Goal: Task Accomplishment & Management: Manage account settings

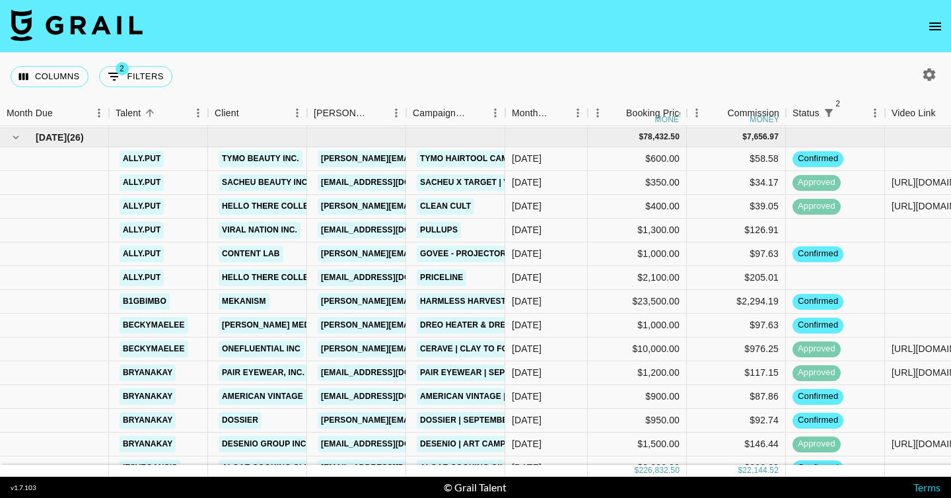
scroll to position [1079, 0]
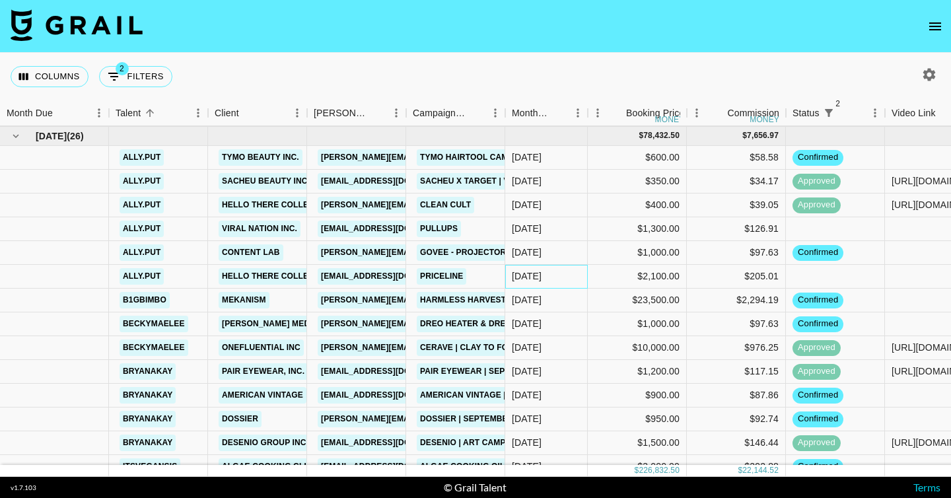
click at [542, 276] on div "[DATE]" at bounding box center [527, 275] width 30 height 13
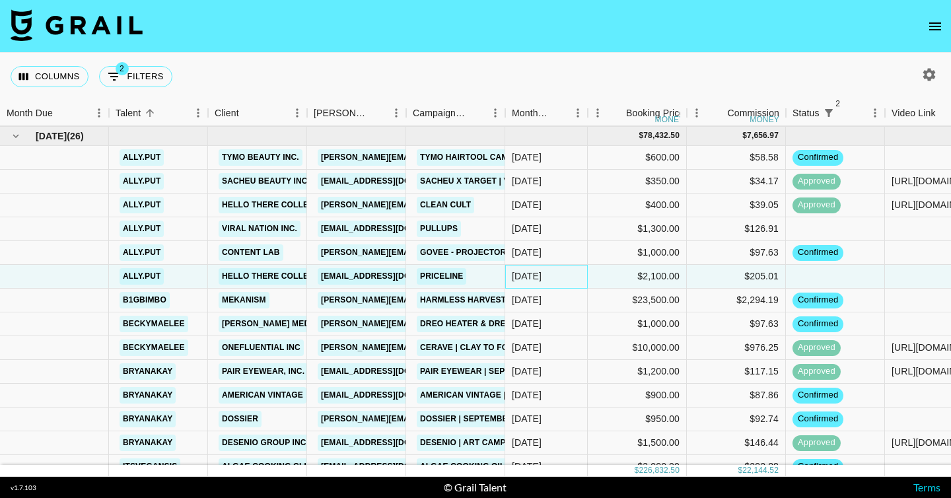
click at [542, 276] on div "[DATE]" at bounding box center [527, 275] width 30 height 13
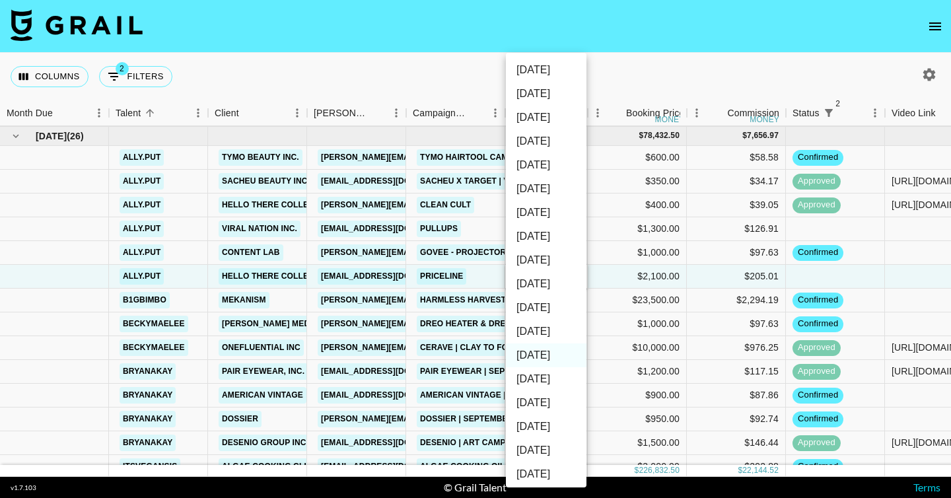
click at [388, 77] on div at bounding box center [475, 249] width 951 height 498
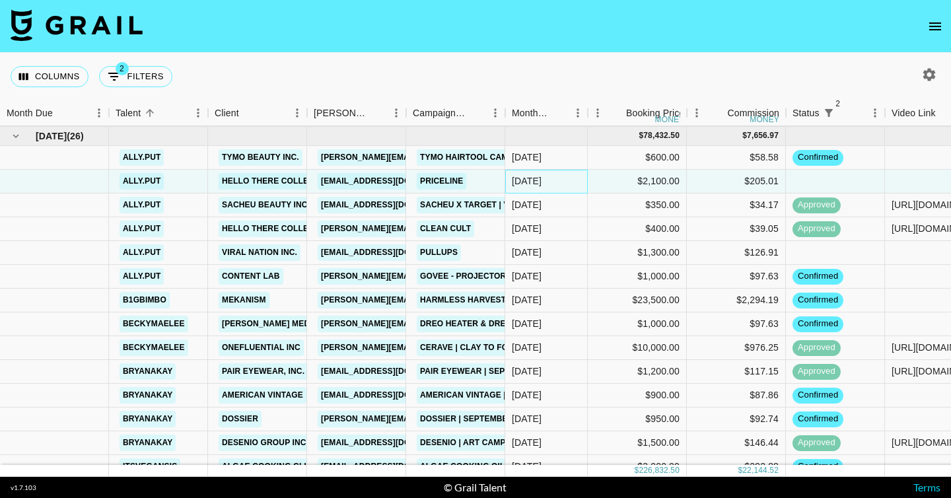
click at [534, 187] on div "[DATE]" at bounding box center [527, 180] width 30 height 13
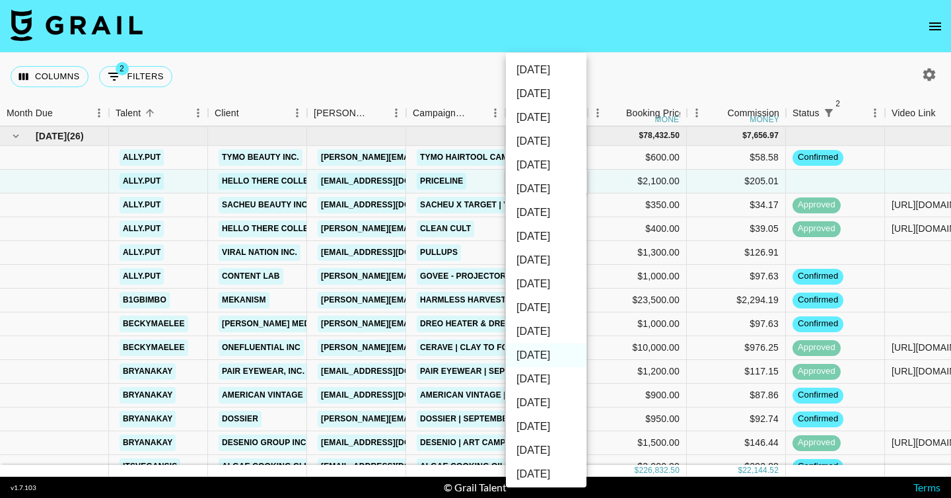
click at [548, 333] on li "[DATE]" at bounding box center [546, 332] width 81 height 24
type input "[DATE]"
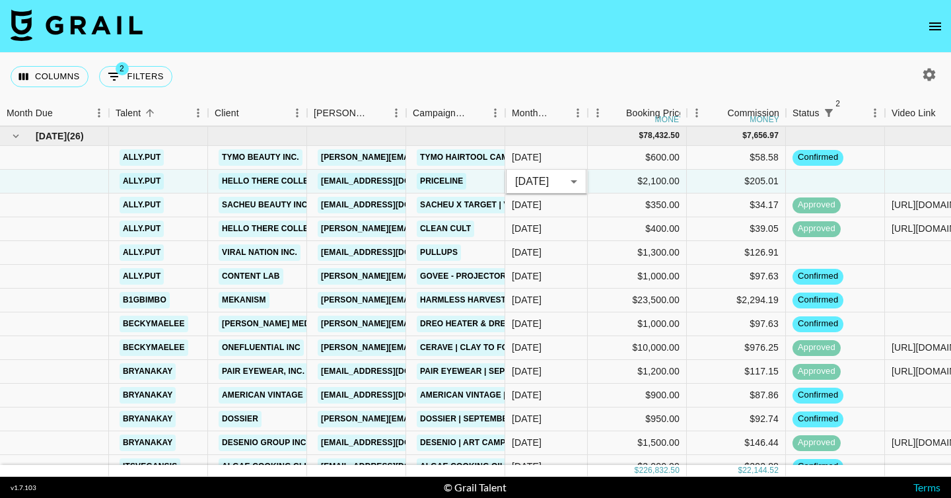
click at [554, 63] on div "Columns 2 Filters + Booking" at bounding box center [475, 77] width 951 height 48
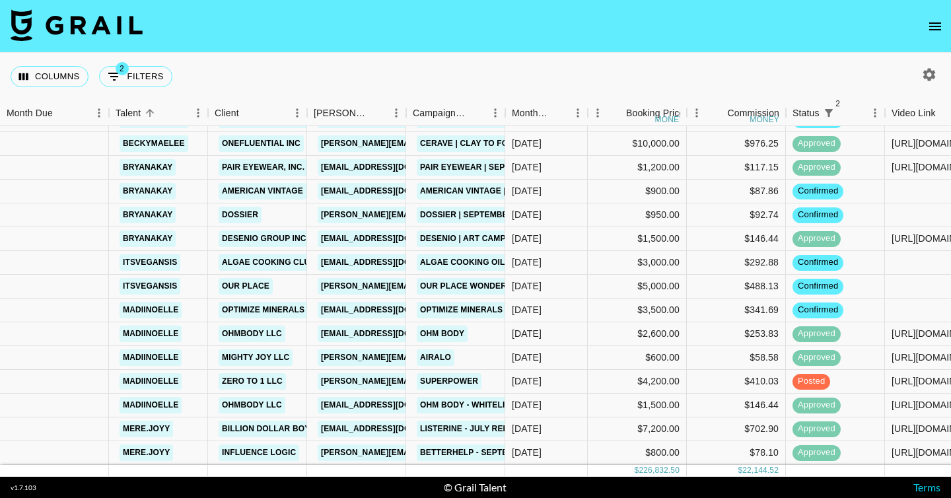
scroll to position [1273, 0]
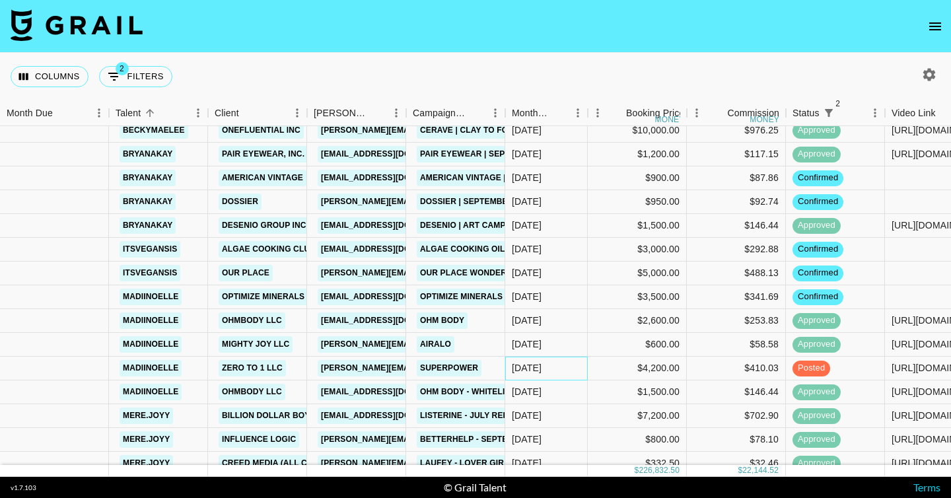
click at [542, 370] on div "[DATE]" at bounding box center [527, 367] width 30 height 13
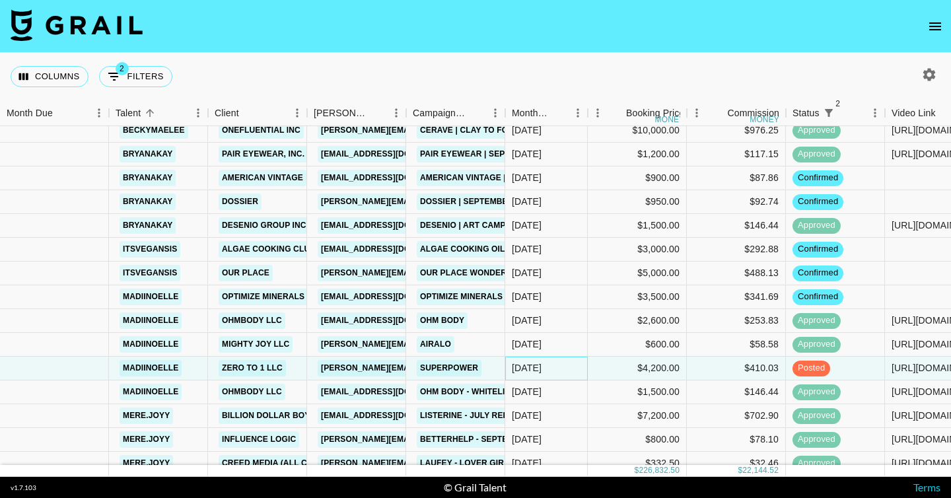
click at [542, 370] on div "[DATE]" at bounding box center [527, 367] width 30 height 13
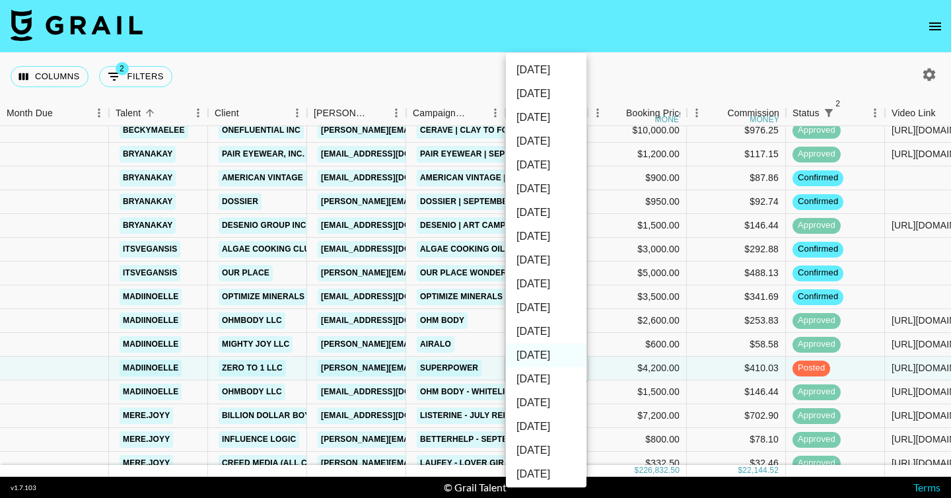
click at [540, 327] on li "[DATE]" at bounding box center [546, 332] width 81 height 24
type input "[DATE]"
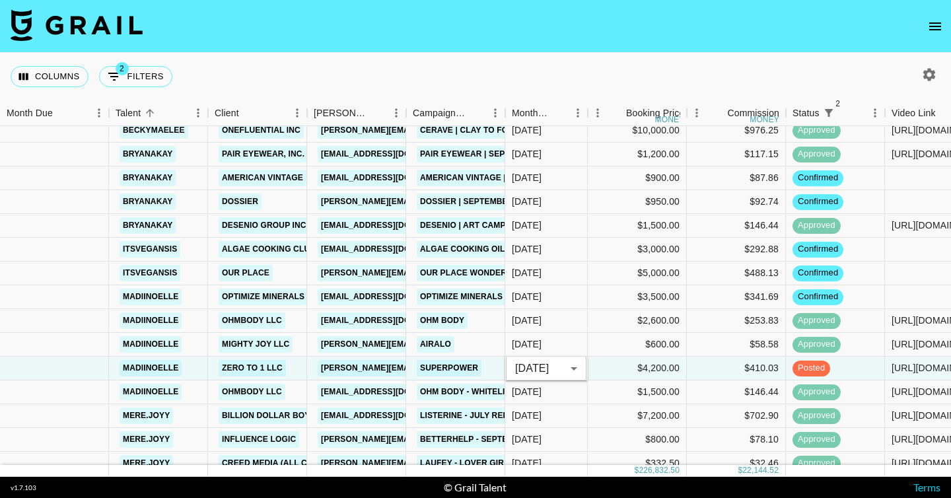
click at [585, 77] on div "Columns 2 Filters + Booking" at bounding box center [475, 77] width 951 height 48
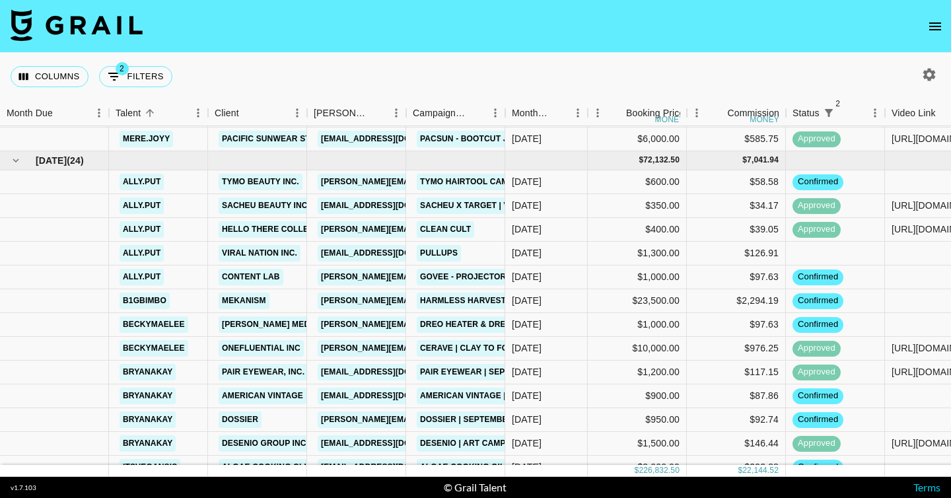
scroll to position [1045, 0]
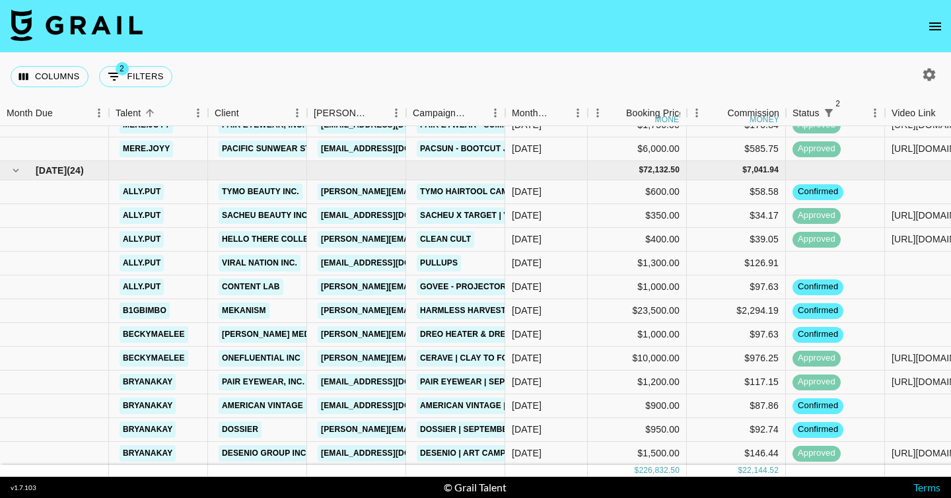
click at [573, 65] on div "Columns 2 Filters + Booking" at bounding box center [475, 77] width 951 height 48
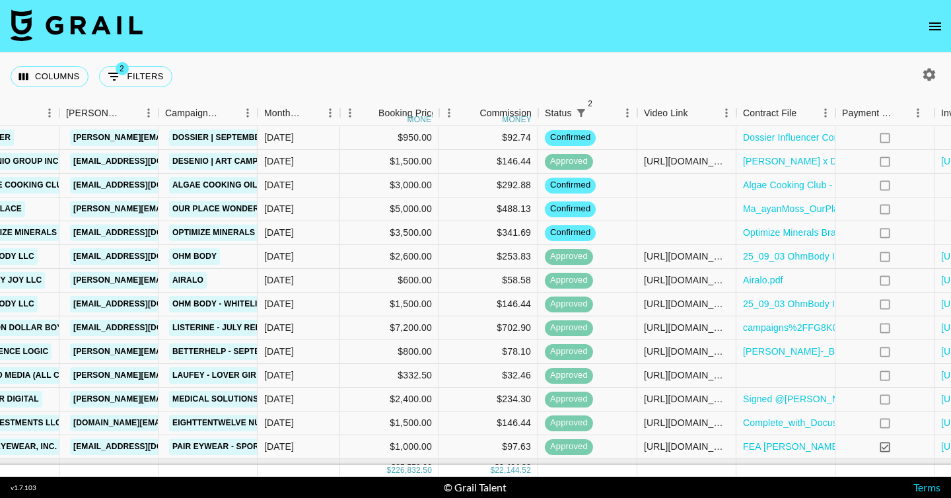
scroll to position [1337, 273]
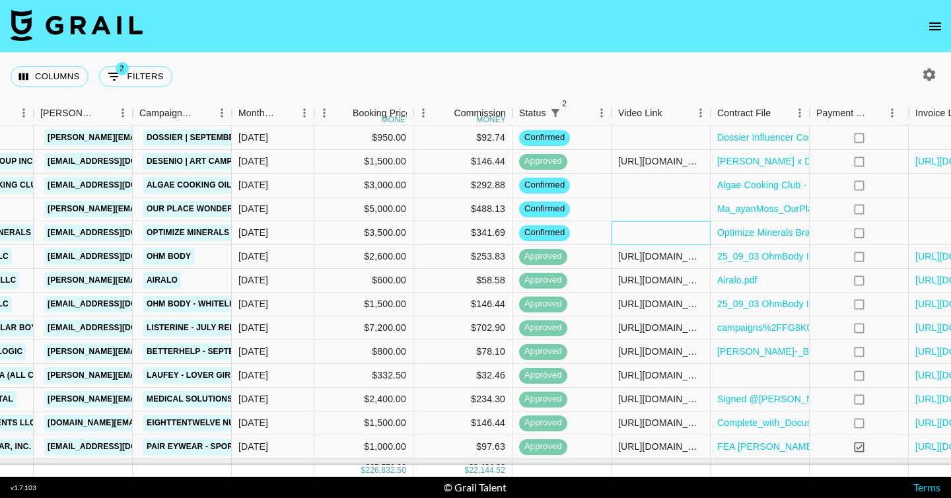
click at [631, 232] on div at bounding box center [661, 233] width 99 height 24
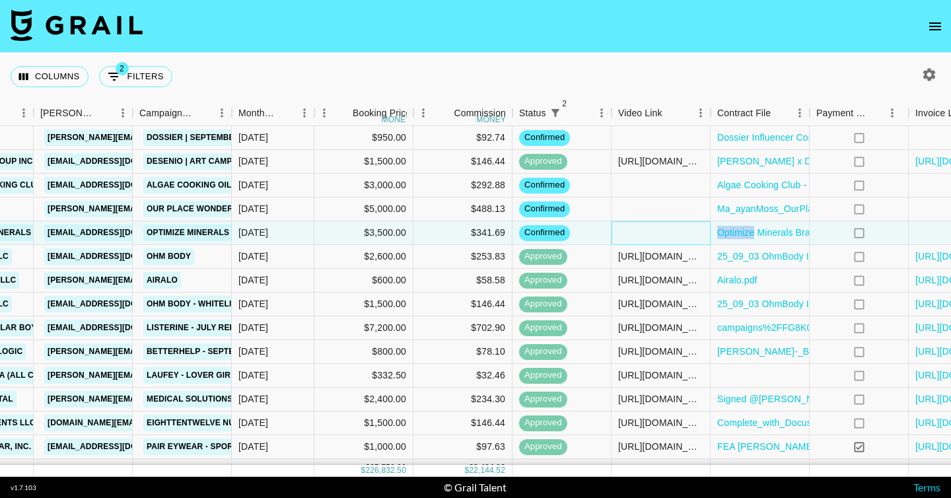
click at [631, 232] on div at bounding box center [661, 233] width 99 height 24
type input "[URL][DOMAIN_NAME]"
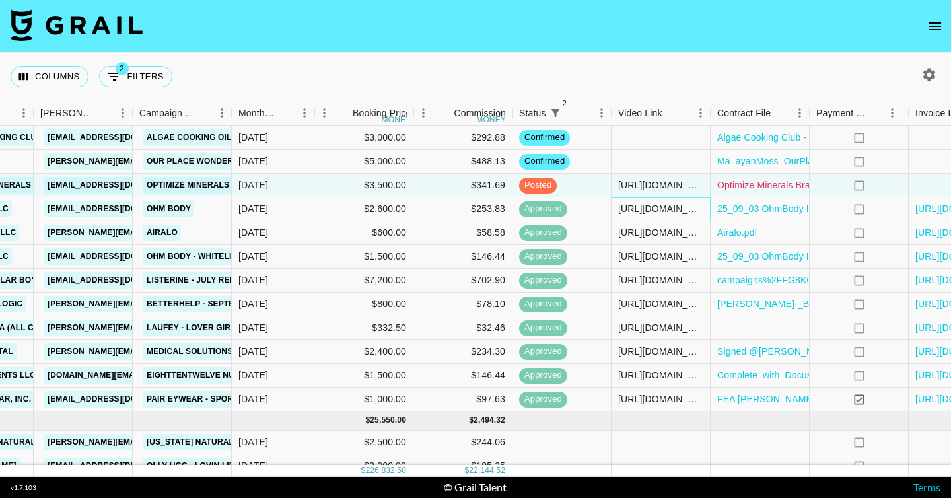
scroll to position [1384, 383]
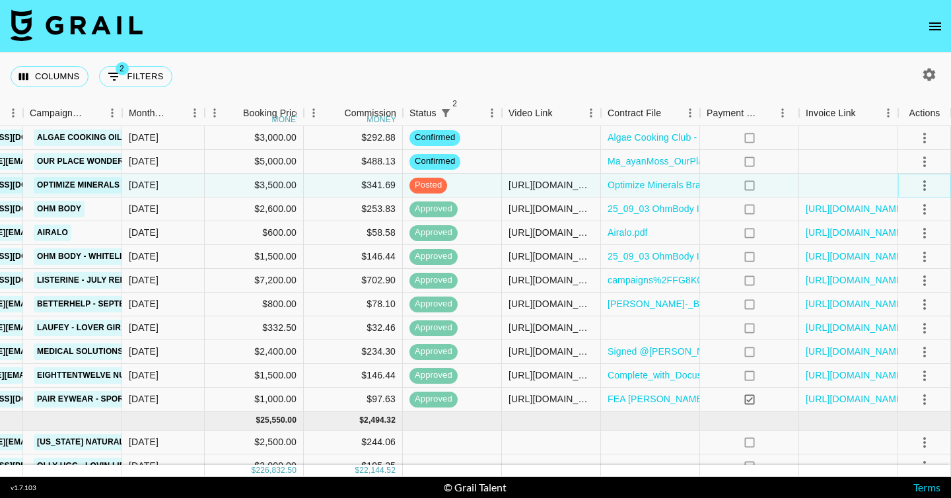
click at [925, 192] on icon "select merge strategy" at bounding box center [925, 186] width 16 height 16
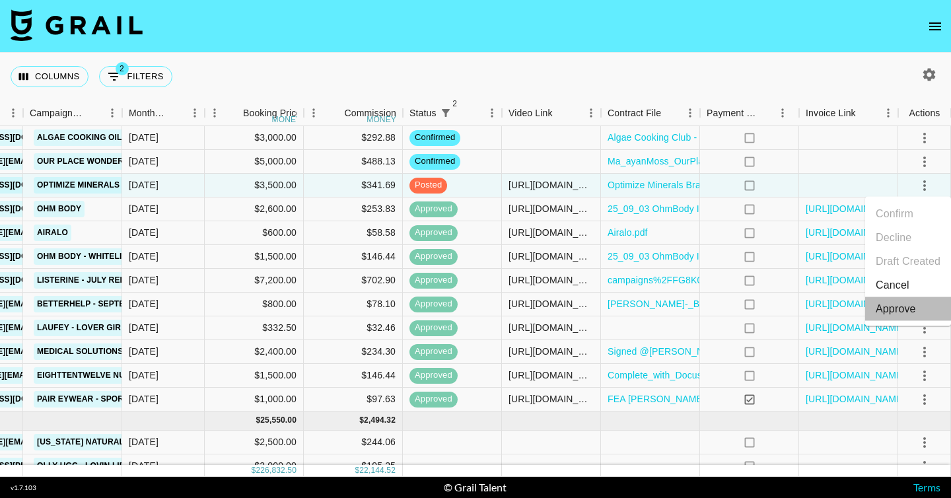
click at [902, 311] on div "Approve" at bounding box center [896, 309] width 40 height 16
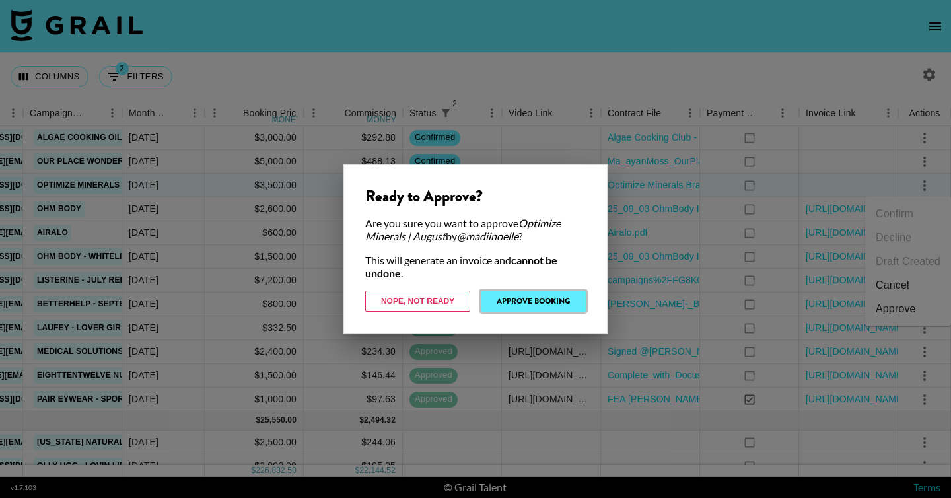
click at [529, 307] on button "Approve Booking" at bounding box center [533, 301] width 105 height 21
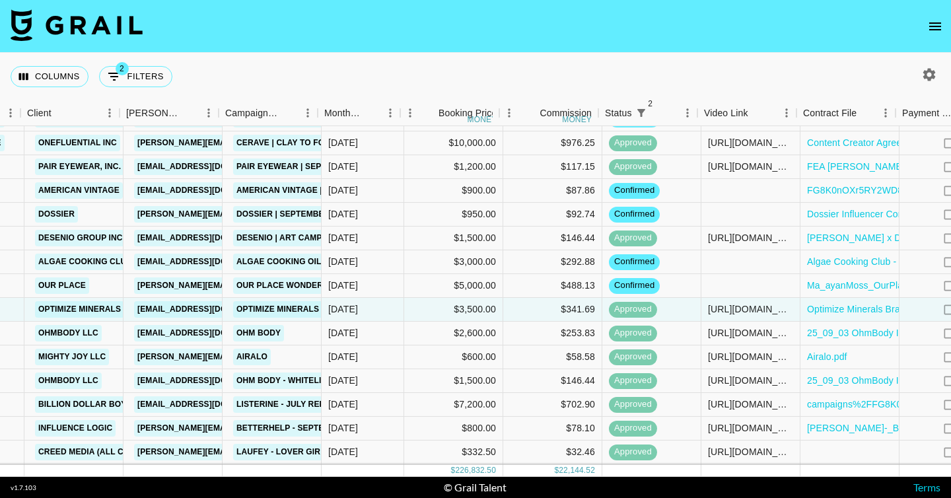
scroll to position [1260, 188]
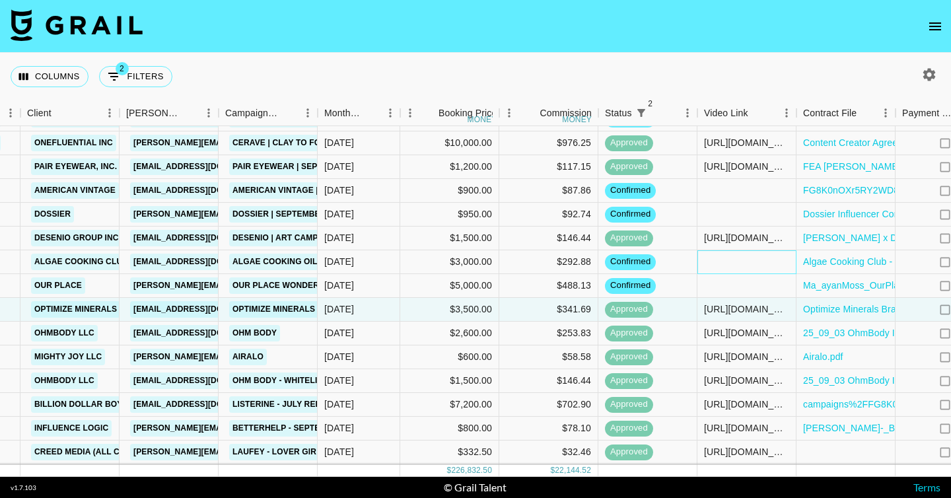
click at [744, 268] on div at bounding box center [747, 262] width 99 height 24
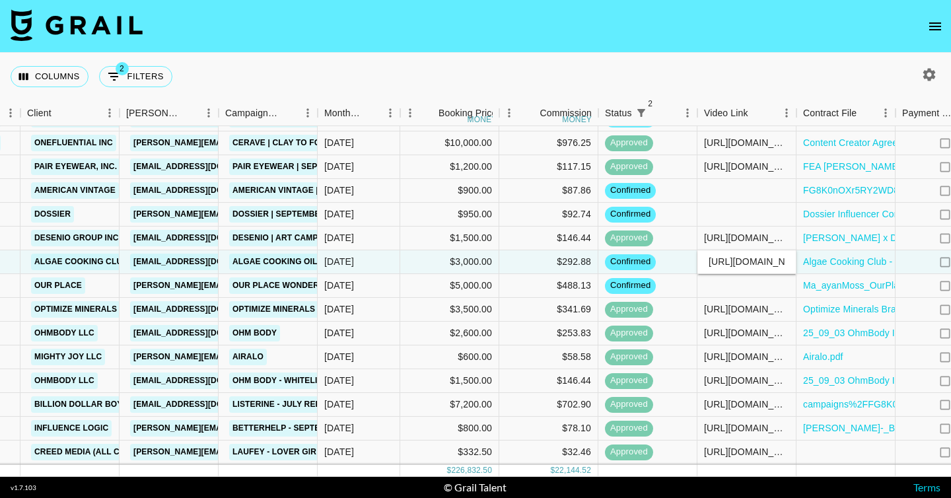
scroll to position [0, 123]
type input "[URL][DOMAIN_NAME]"
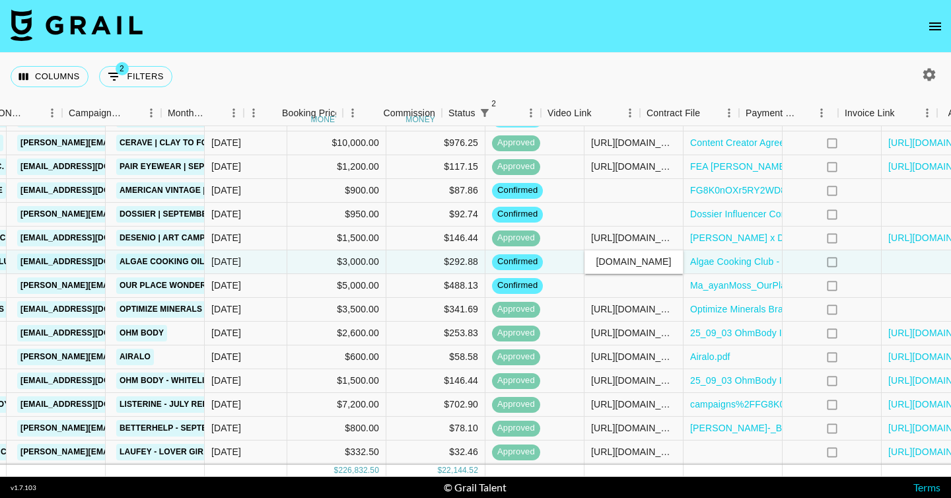
scroll to position [1260, 383]
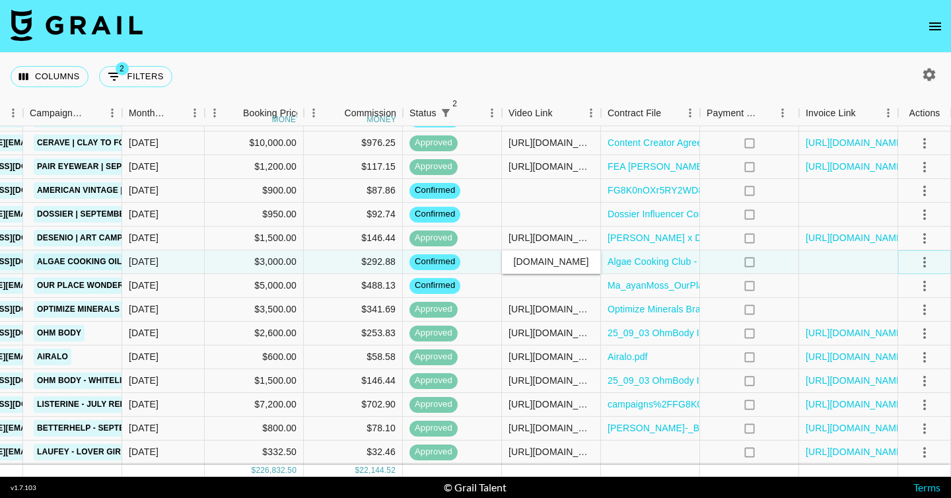
click at [923, 263] on icon "select merge strategy" at bounding box center [925, 262] width 16 height 16
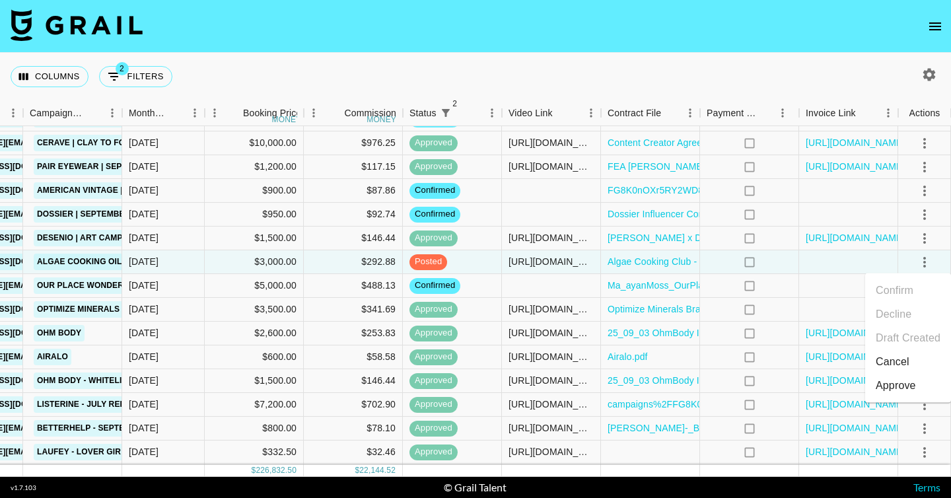
click at [897, 392] on div "Approve" at bounding box center [896, 386] width 40 height 16
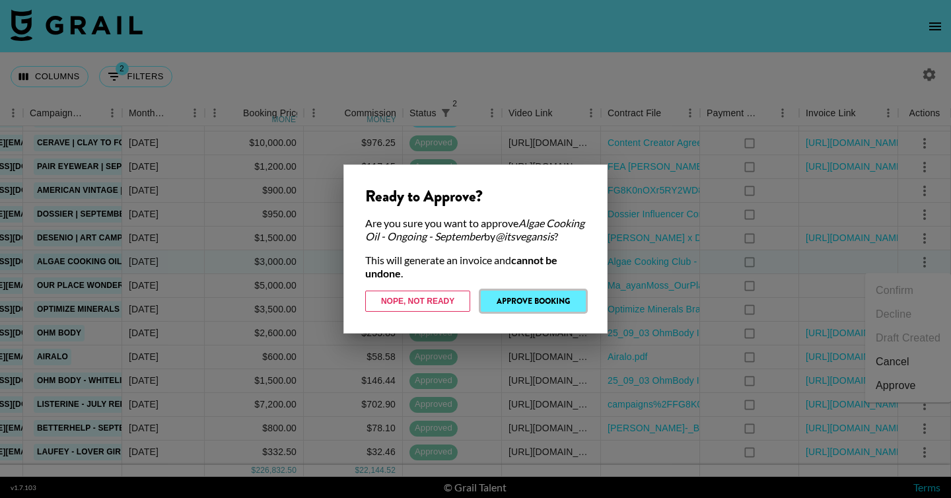
click at [523, 311] on button "Approve Booking" at bounding box center [533, 301] width 105 height 21
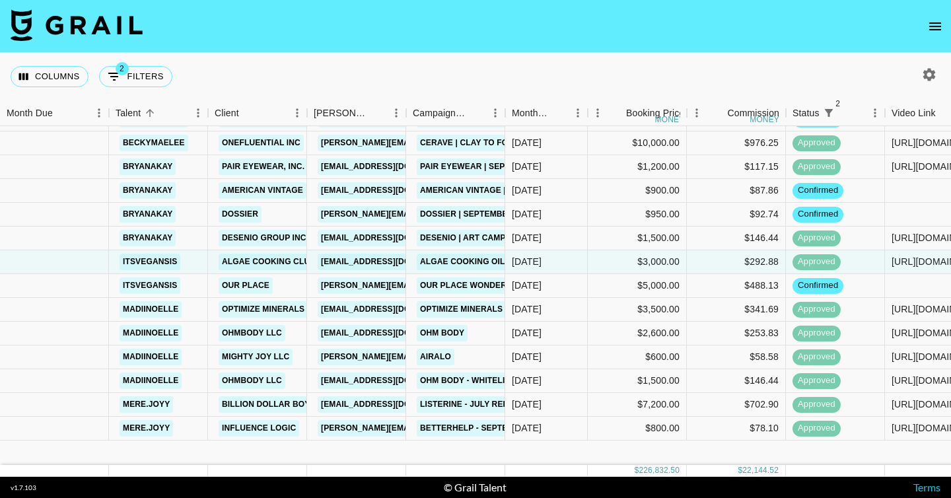
scroll to position [0, 0]
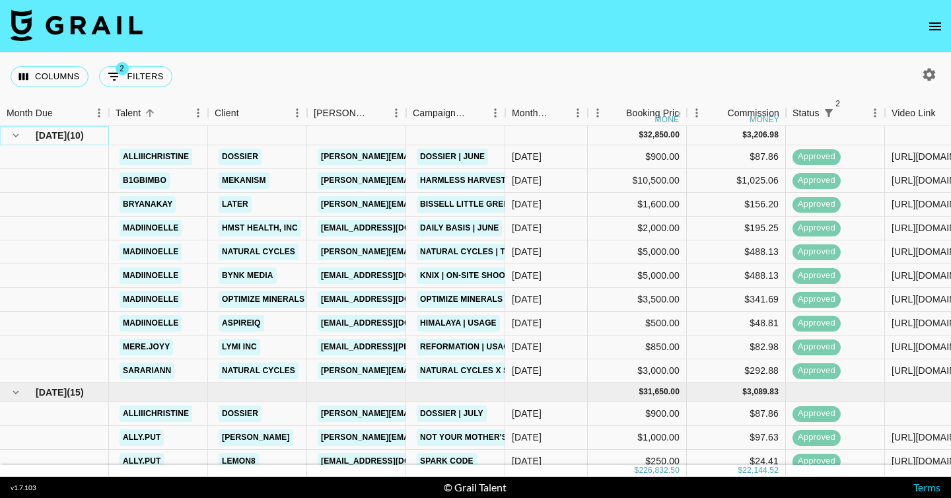
click at [16, 133] on icon "hide children" at bounding box center [16, 135] width 12 height 12
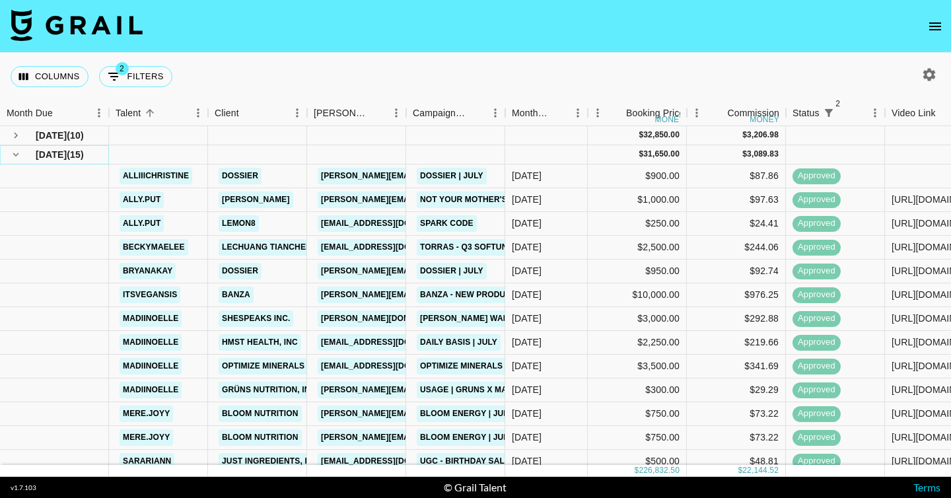
click at [15, 153] on icon "hide children" at bounding box center [16, 155] width 12 height 12
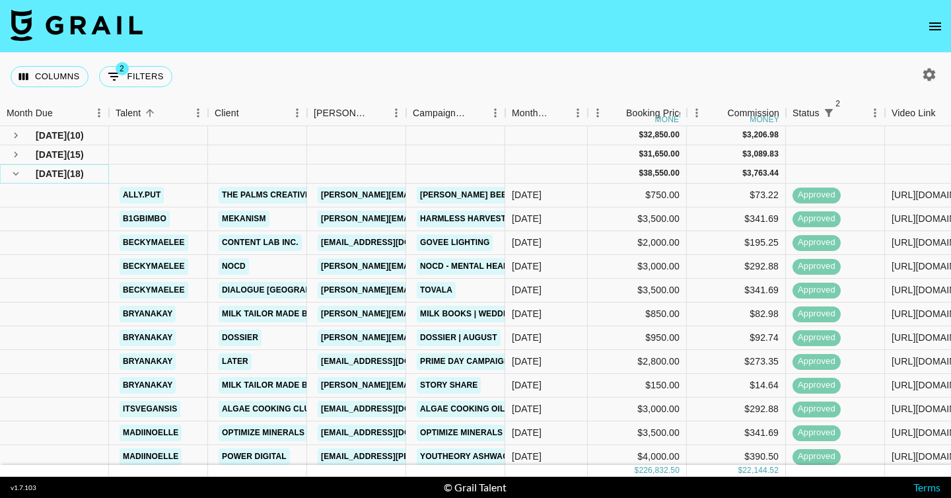
click at [17, 180] on button "hide children" at bounding box center [16, 173] width 18 height 18
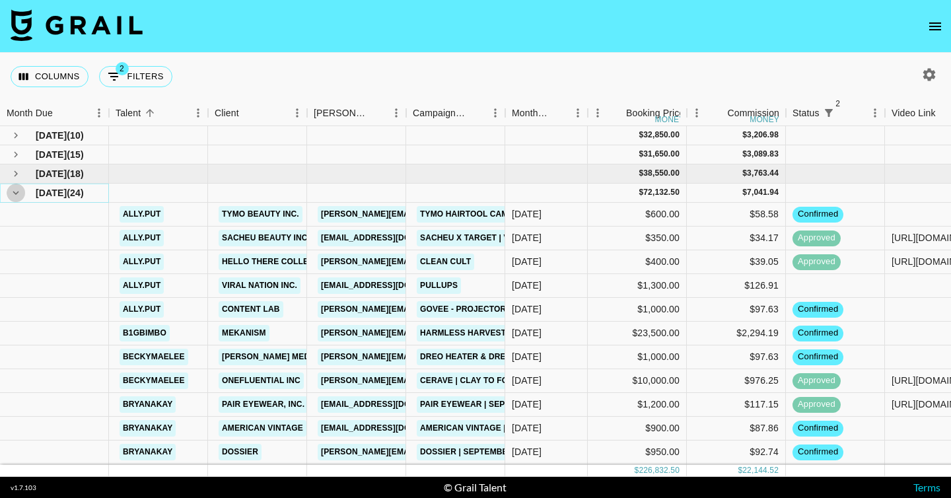
click at [17, 197] on icon "hide children" at bounding box center [16, 193] width 12 height 12
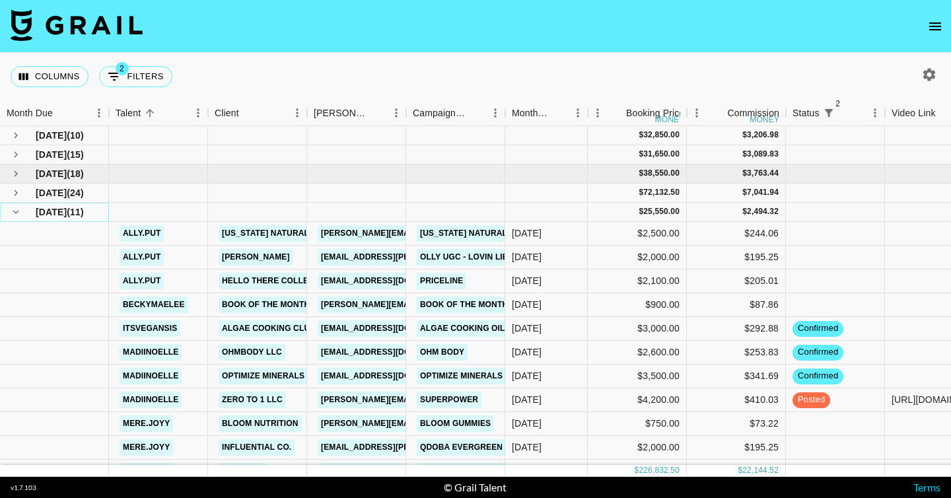
click at [18, 215] on icon "hide children" at bounding box center [16, 212] width 12 height 12
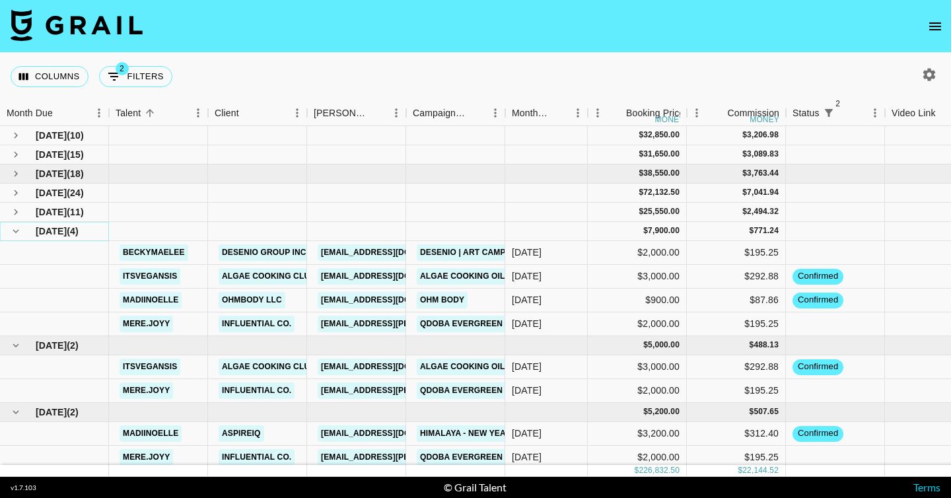
click at [17, 233] on icon "hide children" at bounding box center [16, 231] width 12 height 12
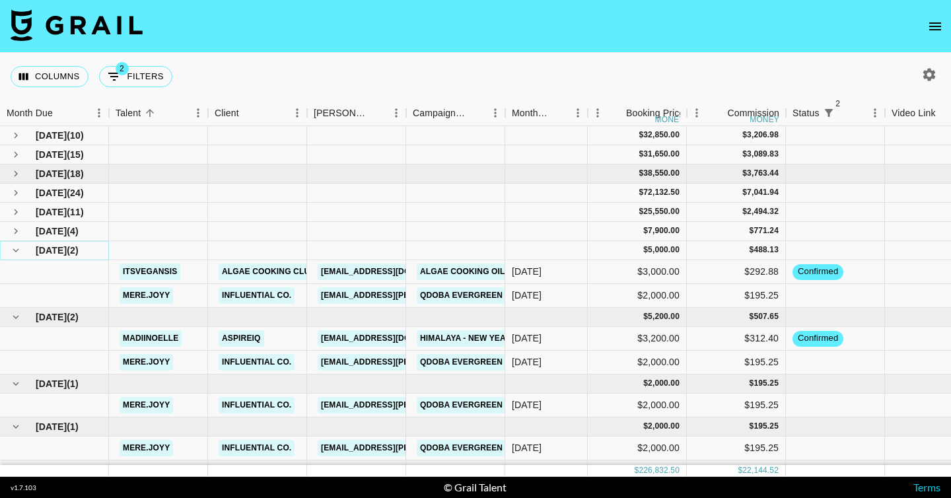
click at [17, 248] on icon "hide children" at bounding box center [16, 250] width 12 height 12
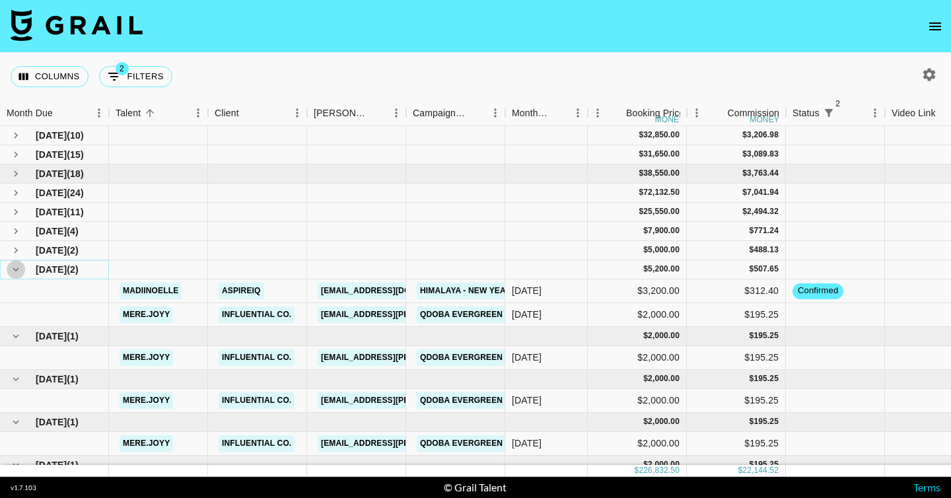
click at [18, 270] on icon "hide children" at bounding box center [16, 270] width 12 height 12
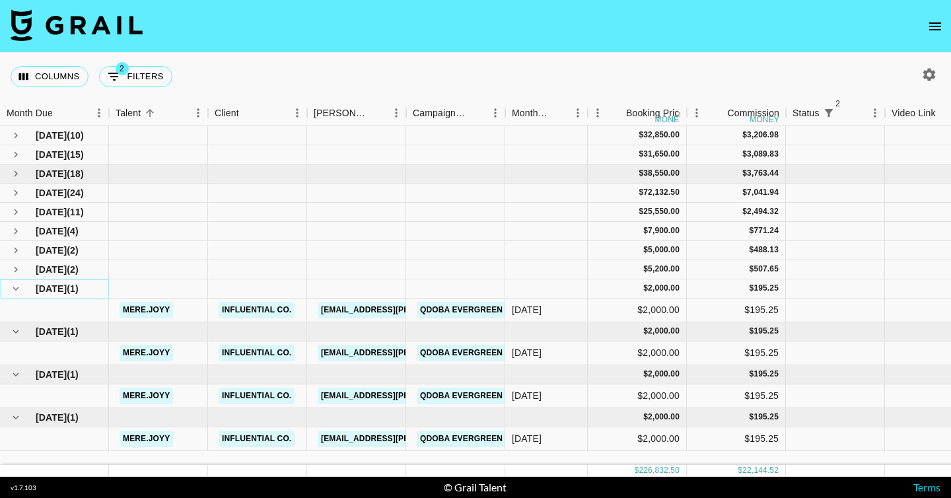
click at [18, 288] on icon "hide children" at bounding box center [16, 289] width 6 height 4
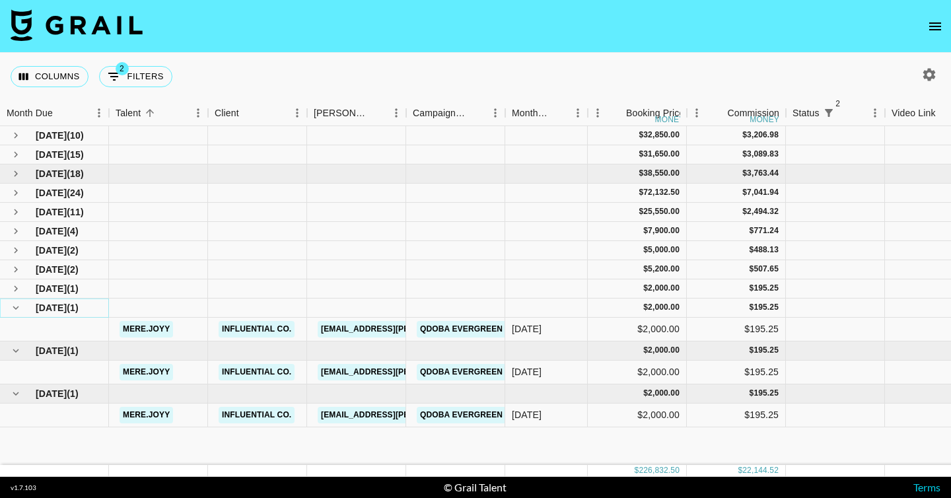
click at [18, 309] on icon "hide children" at bounding box center [16, 308] width 12 height 12
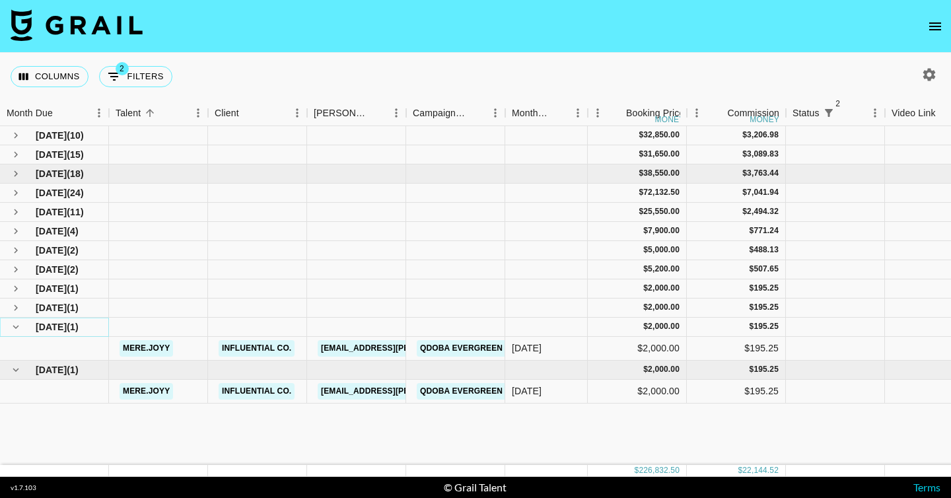
click at [17, 328] on icon "hide children" at bounding box center [16, 327] width 12 height 12
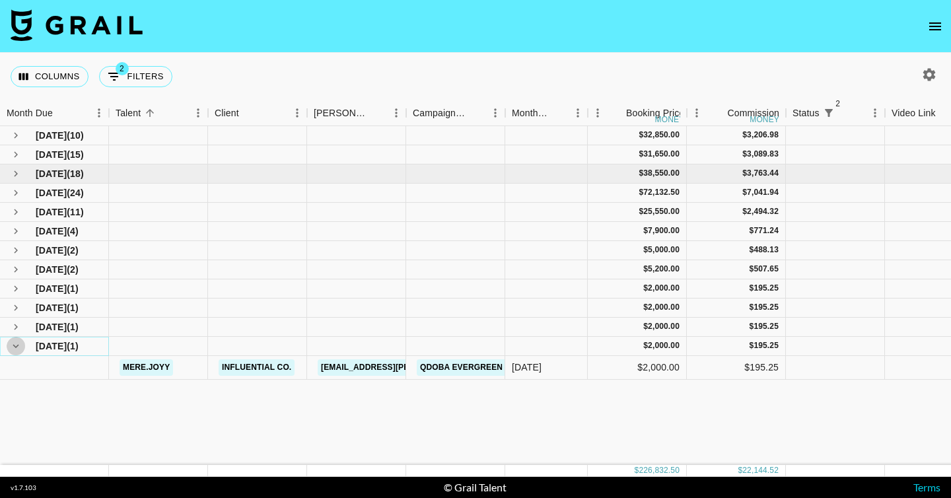
click at [17, 355] on button "hide children" at bounding box center [16, 346] width 18 height 18
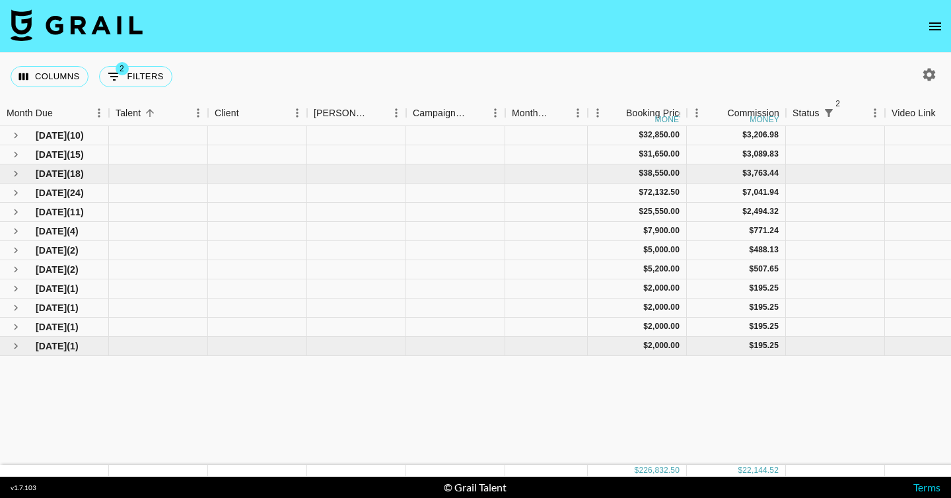
click at [90, 413] on div "[DATE] ( 10 ) $ 32,850.00 $ 3,206.98 [DATE] '25 ( 15 ) $ 31,650.00 $ 3,089.83 A…" at bounding box center [667, 295] width 1334 height 339
click at [148, 72] on button "2 Filters" at bounding box center [135, 76] width 73 height 21
select select "status"
select select "not"
select select "cancelled"
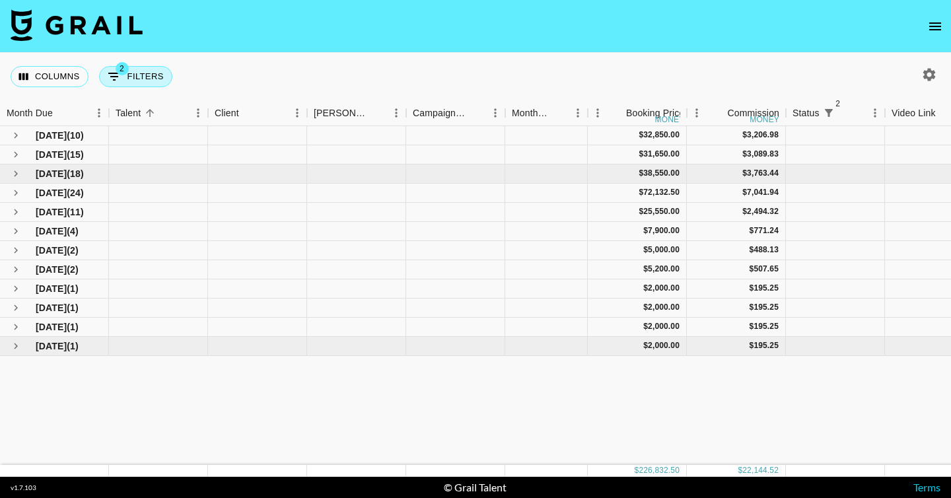
select select "status"
select select "not"
select select "declined"
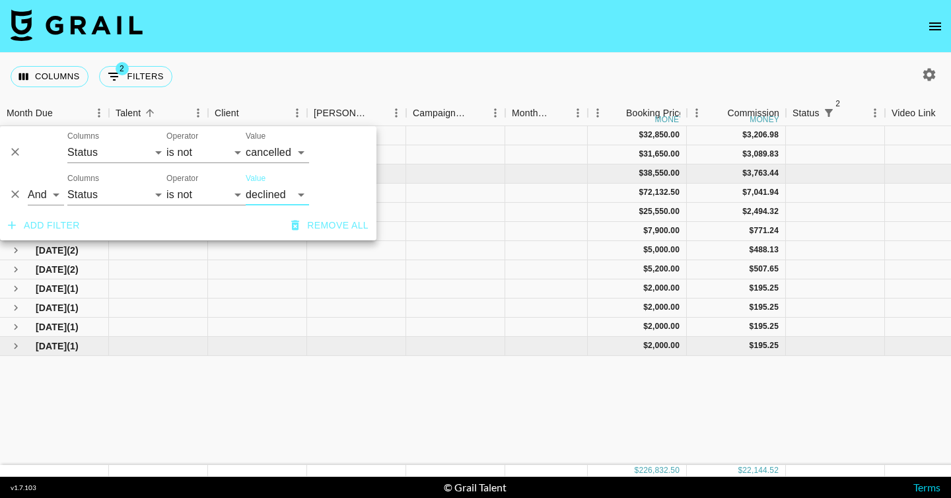
click at [19, 227] on button "Add filter" at bounding box center [44, 225] width 83 height 24
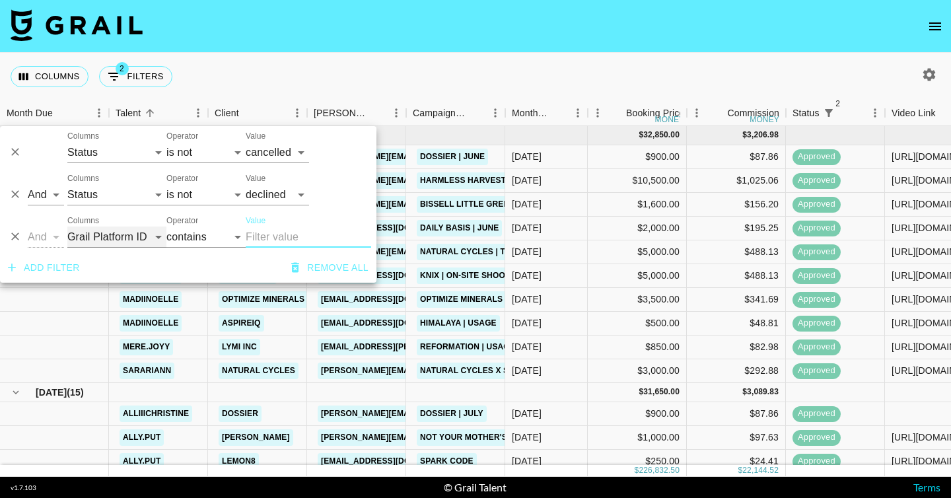
click at [109, 236] on select "Grail Platform ID Airtable ID Talent Manager Client [PERSON_NAME] Campaign (Typ…" at bounding box center [116, 237] width 99 height 21
select select "status"
click at [67, 227] on select "Grail Platform ID Airtable ID Talent Manager Client [PERSON_NAME] Campaign (Typ…" at bounding box center [116, 237] width 99 height 21
select select "is"
click at [286, 233] on select "confirmed declined draft posted approved cancelled badDebt" at bounding box center [277, 237] width 63 height 21
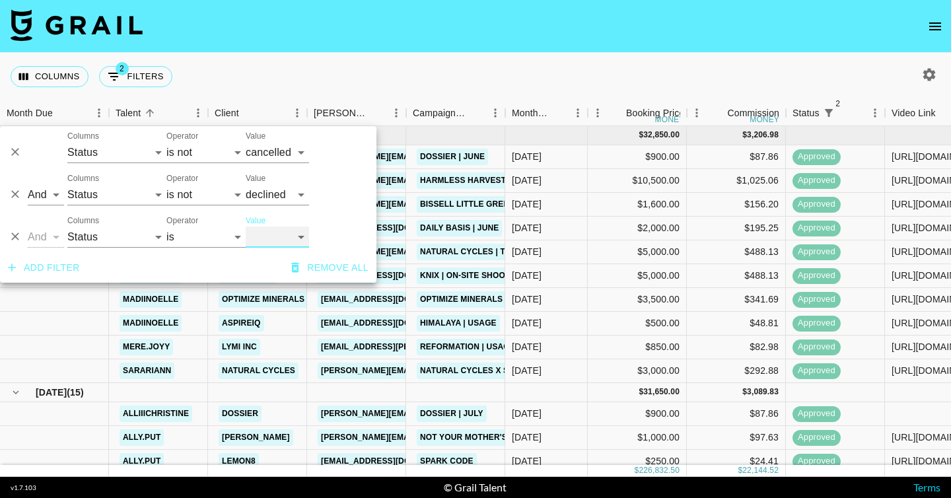
select select "approved"
click at [246, 227] on select "confirmed declined draft posted approved cancelled badDebt" at bounding box center [277, 237] width 63 height 21
click at [456, 77] on div "Columns 3 Filters + Booking" at bounding box center [475, 77] width 951 height 48
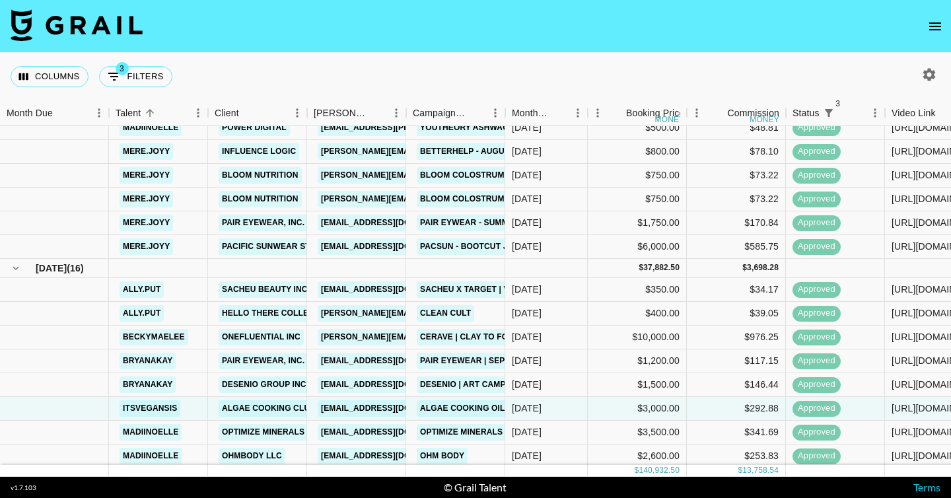
scroll to position [955, 0]
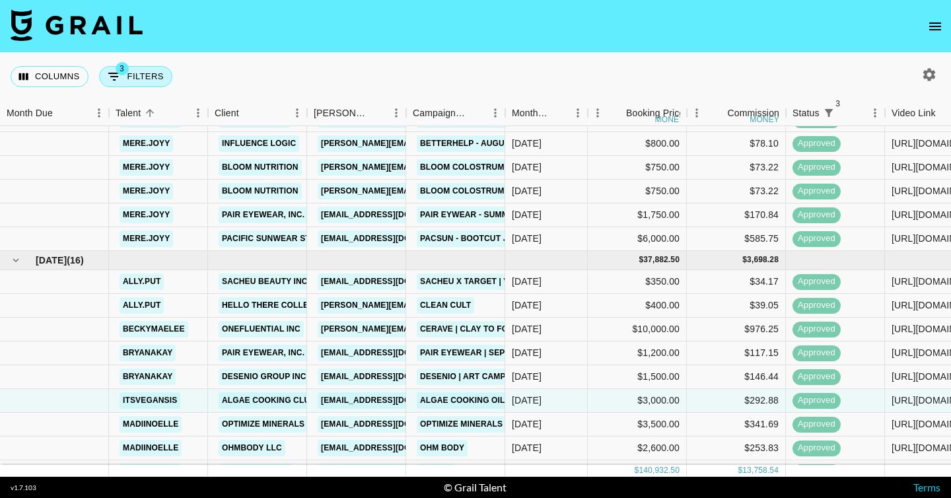
click at [149, 83] on button "3 Filters" at bounding box center [135, 76] width 73 height 21
select select "status"
select select "not"
select select "cancelled"
select select "status"
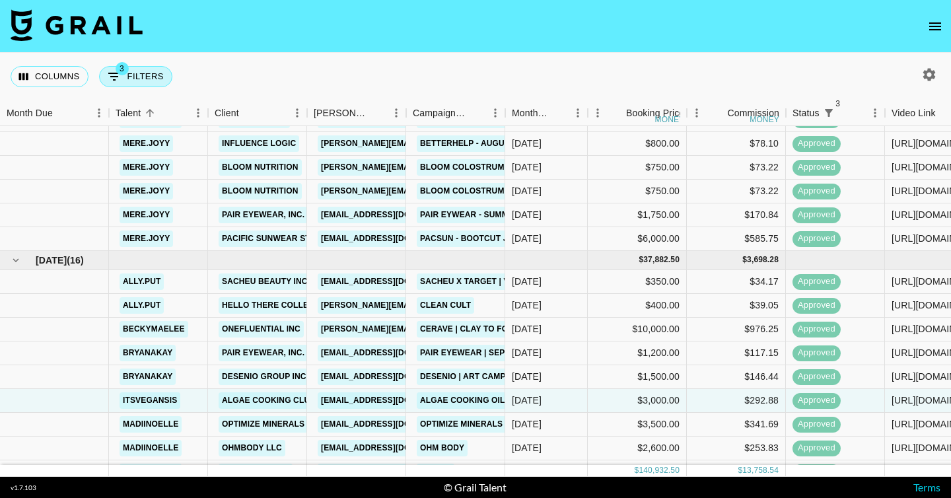
select select "not"
select select "declined"
select select "status"
select select "approved"
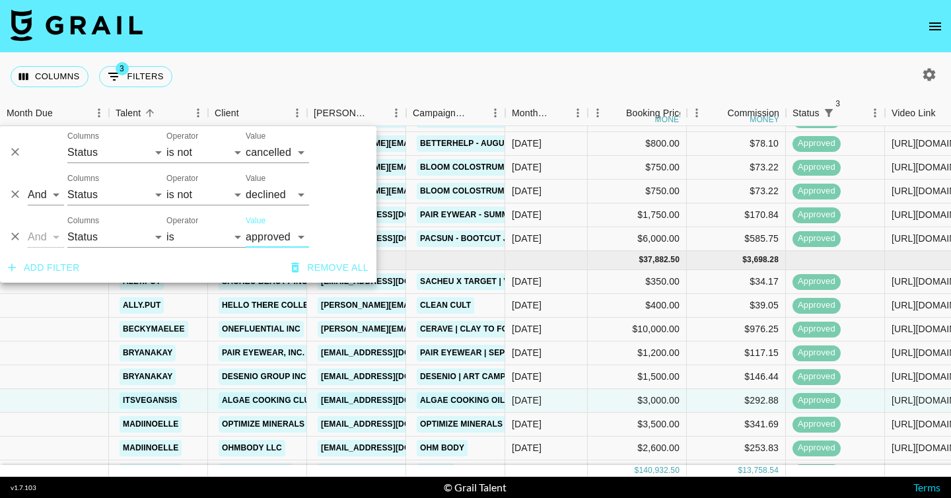
click at [14, 238] on icon "Delete" at bounding box center [15, 237] width 8 height 8
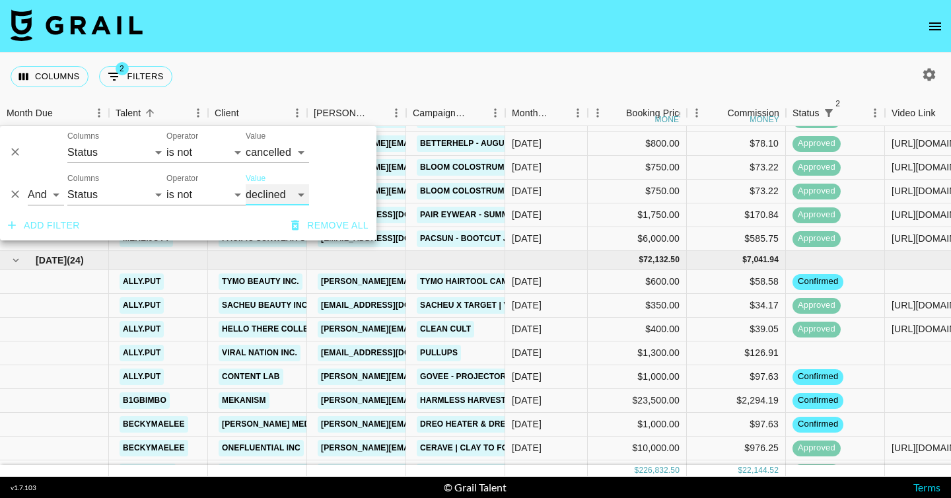
scroll to position [908, 0]
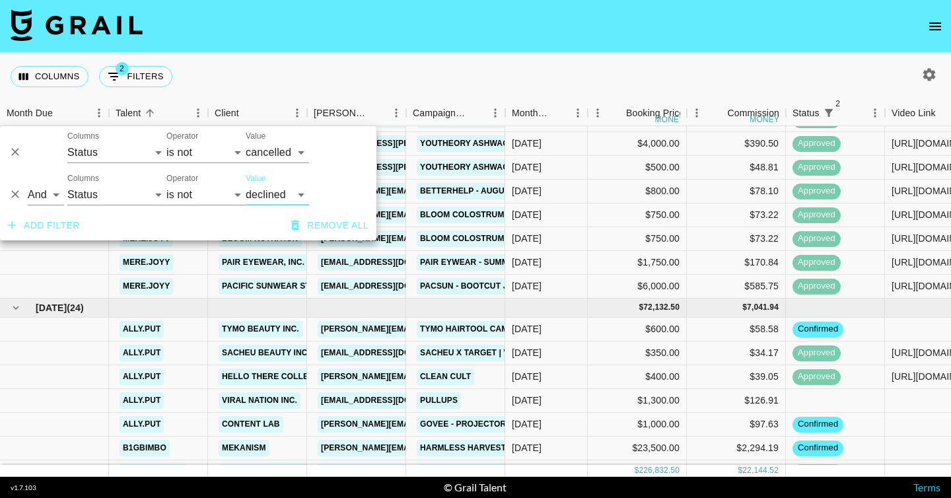
click at [293, 58] on div "Columns 2 Filters + Booking" at bounding box center [475, 77] width 951 height 48
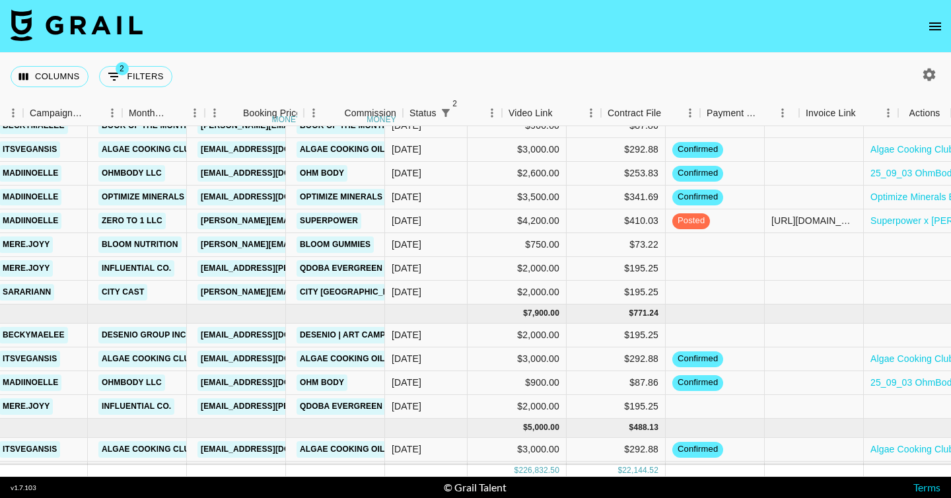
scroll to position [1772, 383]
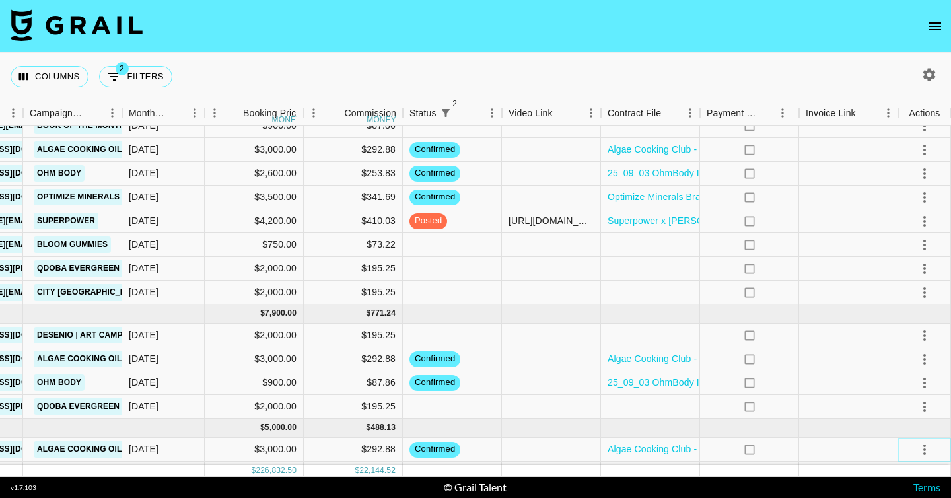
click at [922, 448] on icon "select merge strategy" at bounding box center [925, 450] width 16 height 16
click at [748, 63] on div "Columns 2 Filters + Booking" at bounding box center [475, 77] width 951 height 48
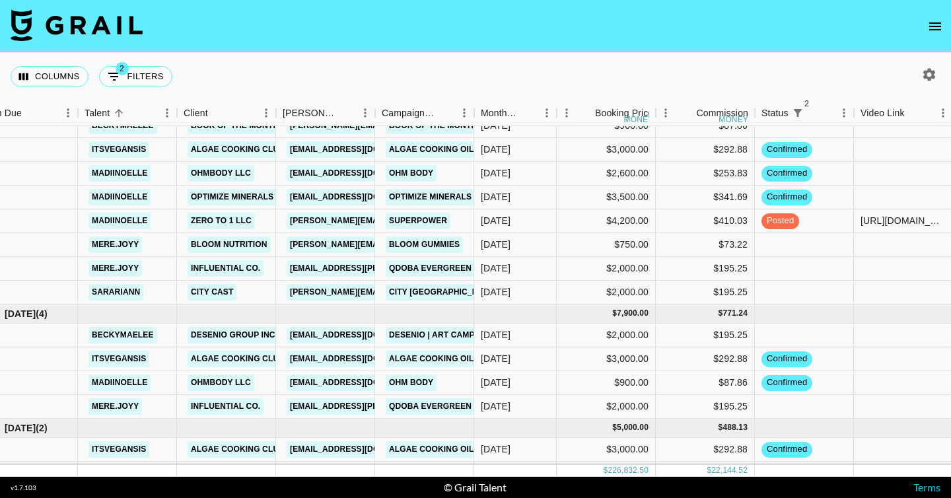
scroll to position [1772, 0]
